Goal: Information Seeking & Learning: Learn about a topic

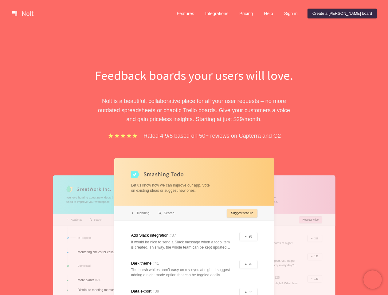
click at [194, 148] on div "Feedback boards your users will love. [PERSON_NAME] is a beautiful, collaborati…" at bounding box center [194, 220] width 212 height 309
click at [23, 14] on link at bounding box center [23, 14] width 26 height 10
click at [199, 14] on link "Features" at bounding box center [185, 14] width 27 height 10
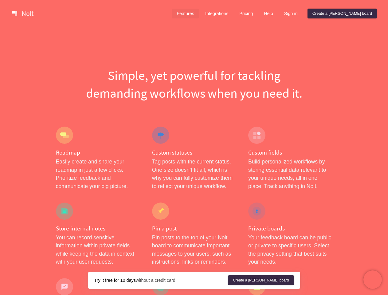
click at [233, 14] on link "Integrations" at bounding box center [216, 14] width 33 height 10
